Goal: Task Accomplishment & Management: Complete application form

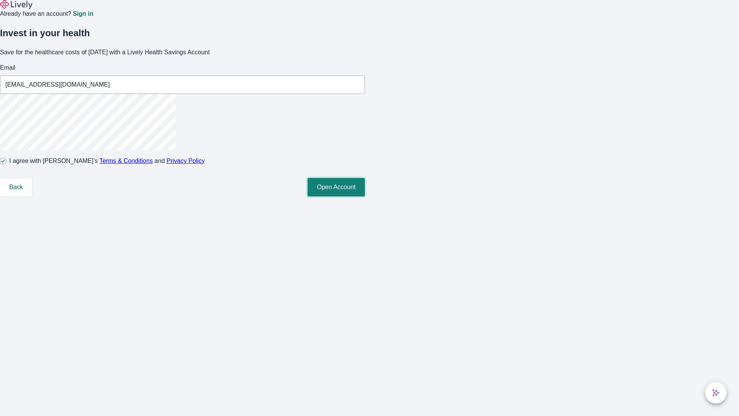
click at [365, 196] on button "Open Account" at bounding box center [336, 187] width 57 height 18
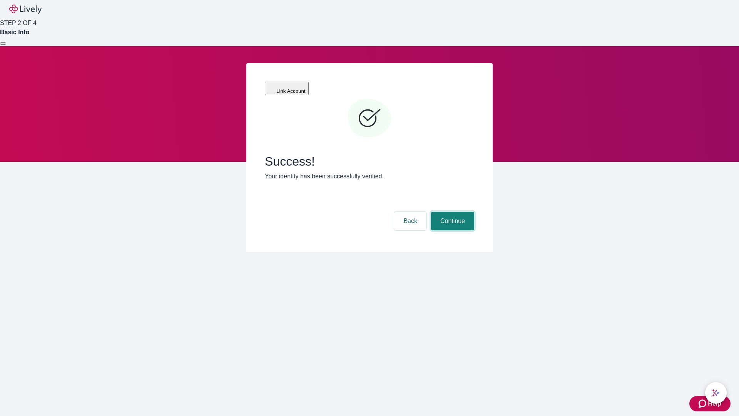
click at [451, 212] on button "Continue" at bounding box center [452, 221] width 43 height 18
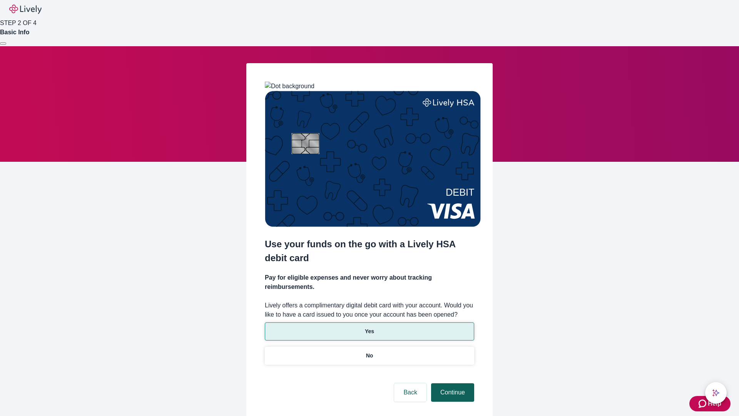
click at [369, 327] on p "Yes" at bounding box center [369, 331] width 9 height 8
click at [451, 383] on button "Continue" at bounding box center [452, 392] width 43 height 18
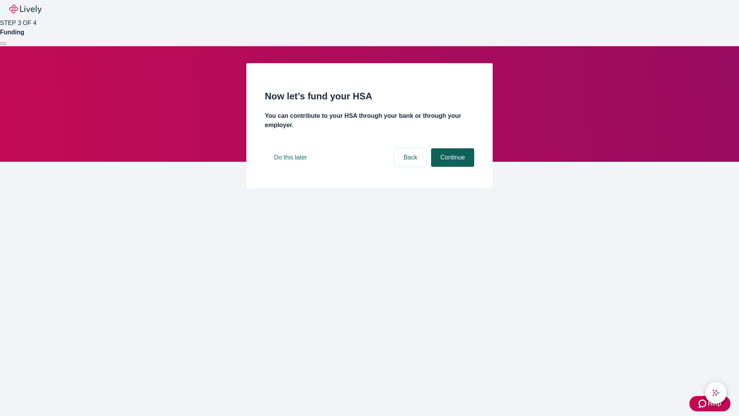
click at [451, 167] on button "Continue" at bounding box center [452, 157] width 43 height 18
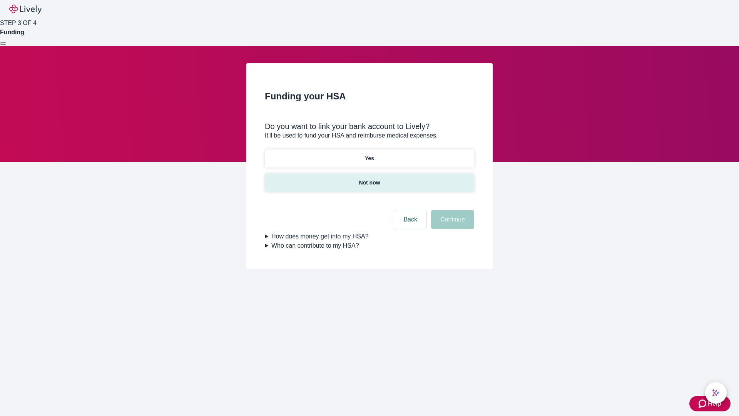
click at [369, 179] on p "Not now" at bounding box center [369, 183] width 21 height 8
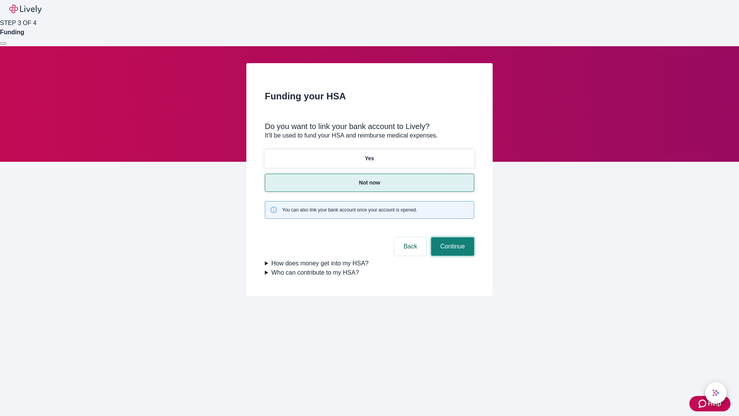
click at [451, 237] on button "Continue" at bounding box center [452, 246] width 43 height 18
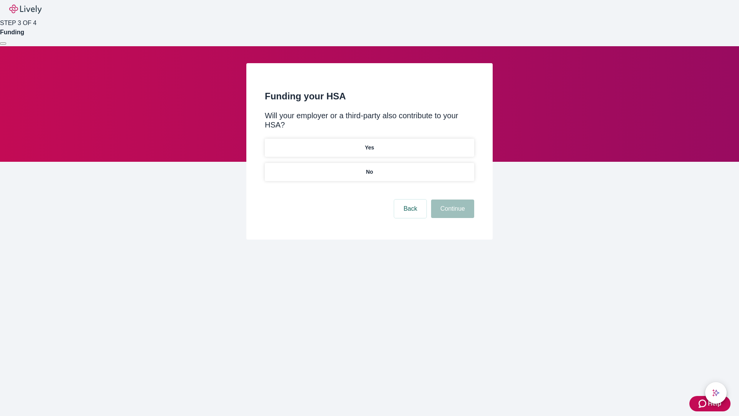
click at [369, 168] on p "No" at bounding box center [369, 172] width 7 height 8
click at [451, 199] on button "Continue" at bounding box center [452, 208] width 43 height 18
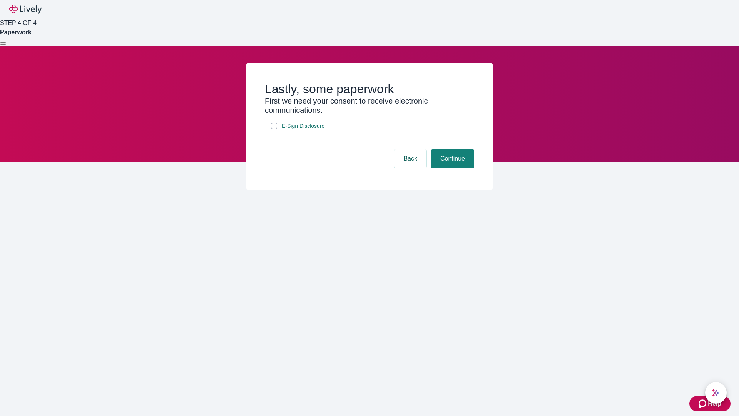
click at [274, 129] on input "E-Sign Disclosure" at bounding box center [274, 126] width 6 height 6
checkbox input "true"
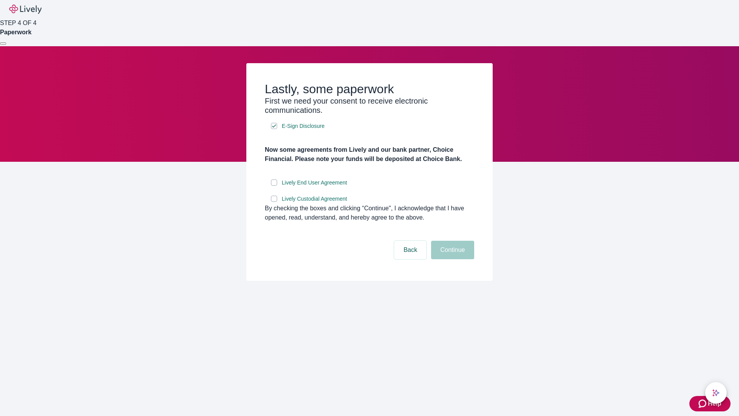
click at [274, 186] on input "Lively End User Agreement" at bounding box center [274, 182] width 6 height 6
checkbox input "true"
click at [274, 202] on input "Lively Custodial Agreement" at bounding box center [274, 199] width 6 height 6
checkbox input "true"
click at [451, 259] on button "Continue" at bounding box center [452, 250] width 43 height 18
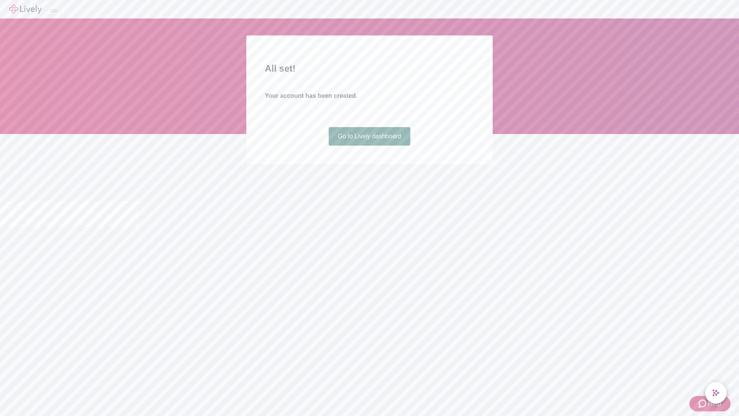
click at [369, 145] on link "Go to Lively dashboard" at bounding box center [370, 136] width 82 height 18
